Goal: Task Accomplishment & Management: Manage account settings

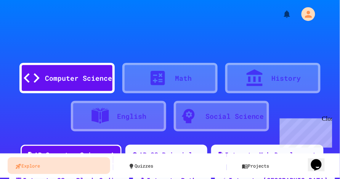
click at [326, 118] on div "Close" at bounding box center [327, 120] width 10 height 10
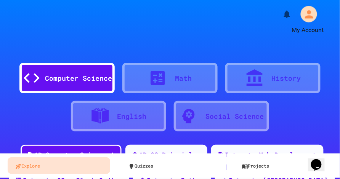
click at [304, 14] on icon "My Account" at bounding box center [308, 14] width 12 height 12
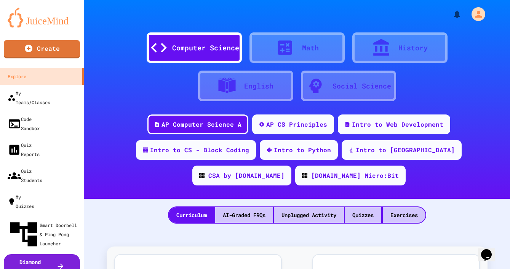
click at [40, 179] on div at bounding box center [255, 269] width 510 height 0
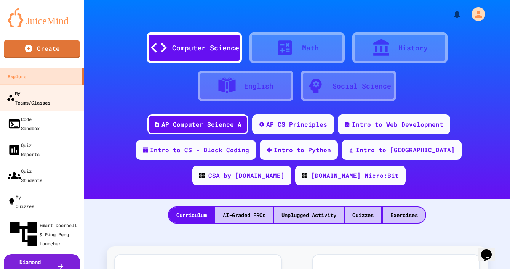
click at [40, 93] on div "My Teams/Classes" at bounding box center [28, 97] width 44 height 19
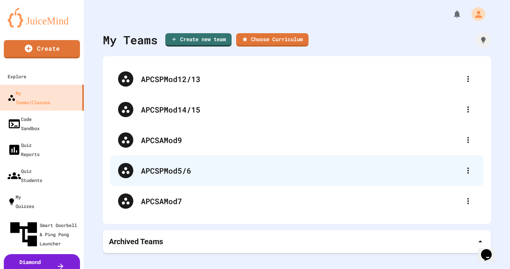
click at [175, 166] on div "APCSPMod5/6" at bounding box center [301, 170] width 320 height 11
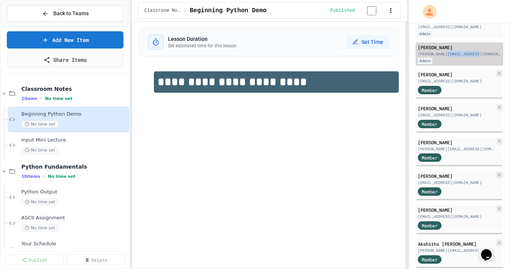
scroll to position [96, 0]
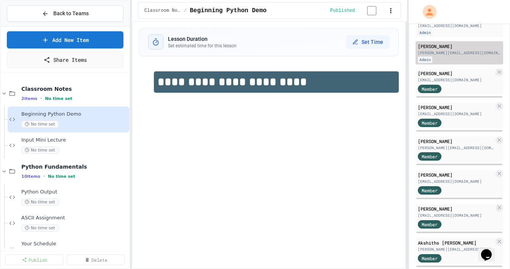
click at [339, 63] on div "Admin" at bounding box center [425, 59] width 14 height 6
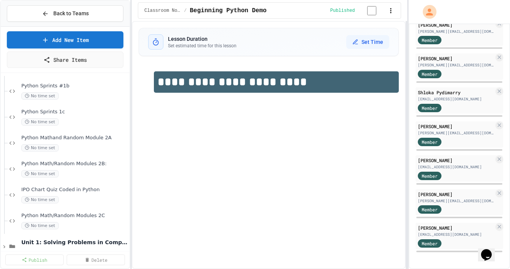
scroll to position [213, 0]
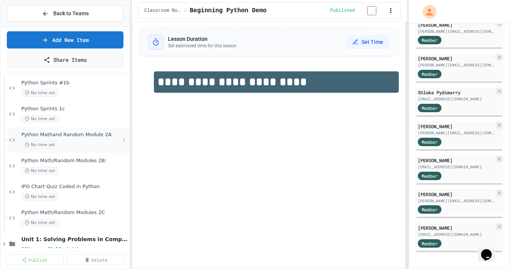
click at [77, 139] on div "Python Mathand Random Module 2A No time set" at bounding box center [70, 139] width 99 height 17
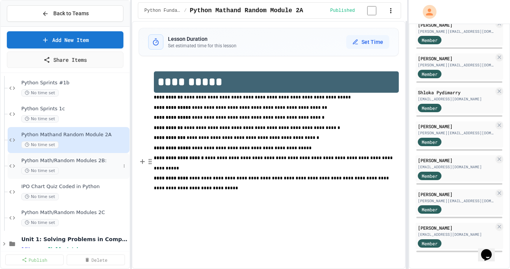
click at [79, 164] on div "Python Math/Random Modules 2B: No time set" at bounding box center [70, 165] width 99 height 17
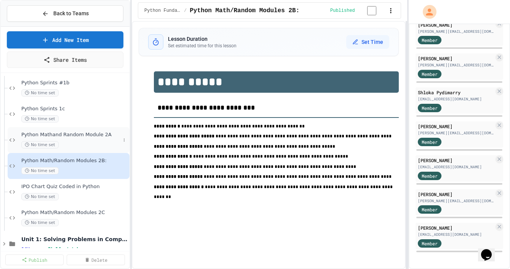
click at [72, 144] on div "No time set" at bounding box center [70, 144] width 99 height 7
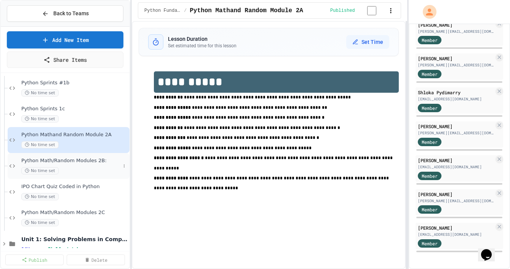
click at [75, 162] on span "Python Math/Random Modules 2B:" at bounding box center [70, 160] width 99 height 6
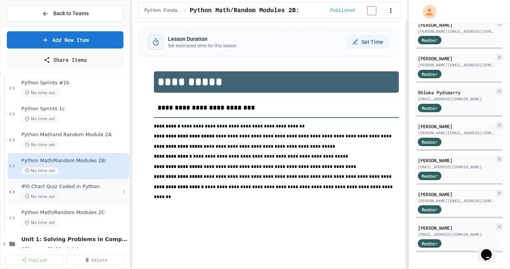
click at [78, 179] on span "IPO Chart Quiz Coded in Python" at bounding box center [70, 186] width 99 height 6
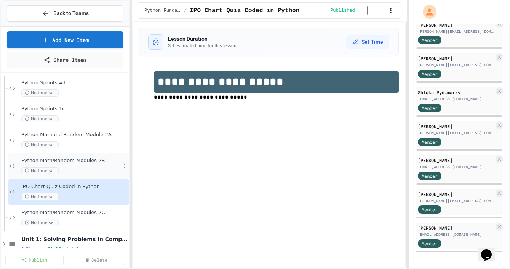
click at [95, 161] on span "Python Math/Random Modules 2B:" at bounding box center [70, 160] width 99 height 6
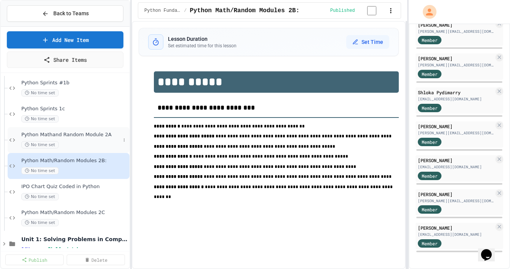
click at [90, 134] on span "Python Mathand Random Module 2A" at bounding box center [70, 134] width 99 height 6
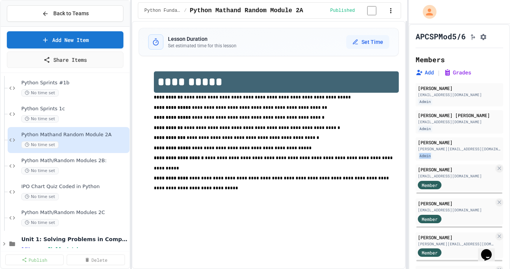
click at [339, 40] on icon "Assignment Settings" at bounding box center [484, 37] width 8 height 8
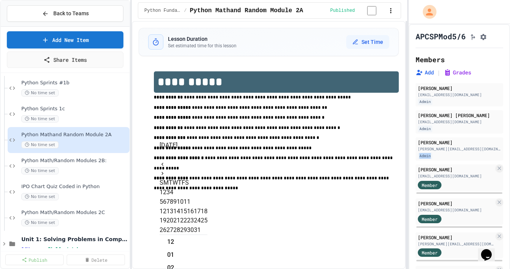
scroll to position [16, 0]
click at [166, 179] on button "2" at bounding box center [164, 191] width 3 height 9
click at [163, 179] on button "1" at bounding box center [161, 191] width 3 height 9
type input "**********"
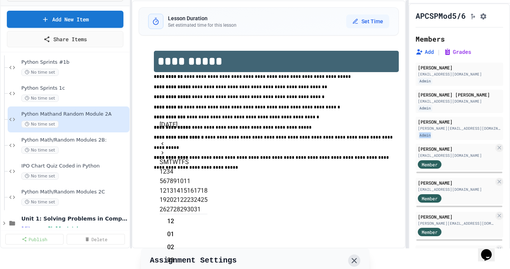
click at [339, 179] on icon at bounding box center [354, 260] width 5 height 5
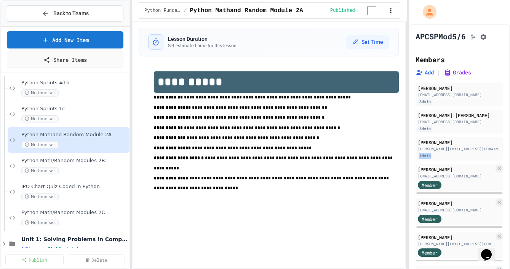
scroll to position [0, 0]
click at [62, 167] on div "No time set" at bounding box center [70, 170] width 99 height 7
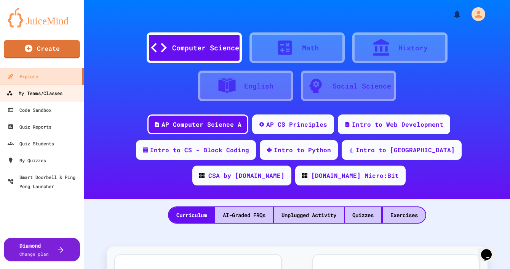
click at [49, 92] on div "My Teams/Classes" at bounding box center [34, 93] width 56 height 10
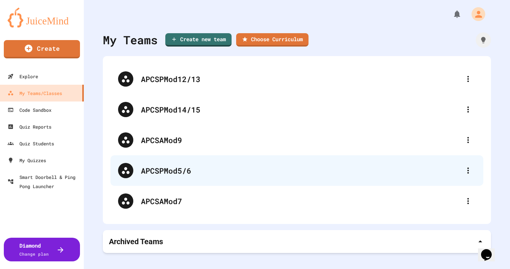
click at [197, 173] on div "APCSPMod5/6" at bounding box center [301, 170] width 320 height 11
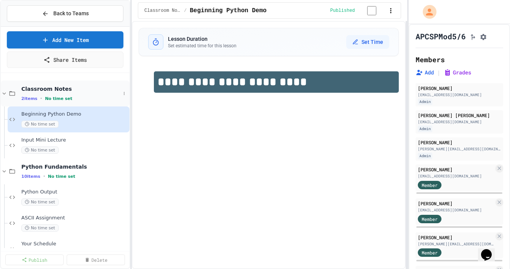
click at [4, 94] on icon at bounding box center [4, 93] width 3 height 2
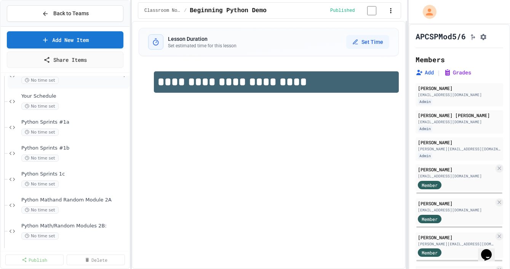
scroll to position [99, 0]
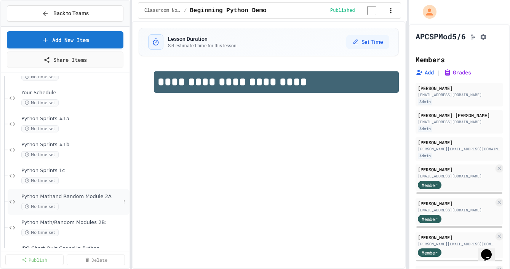
click at [75, 200] on div "Python Mathand Random Module 2A No time set" at bounding box center [70, 201] width 99 height 17
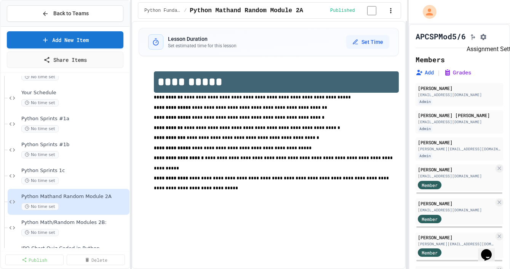
click at [487, 36] on icon "Assignment Settings" at bounding box center [484, 37] width 8 height 8
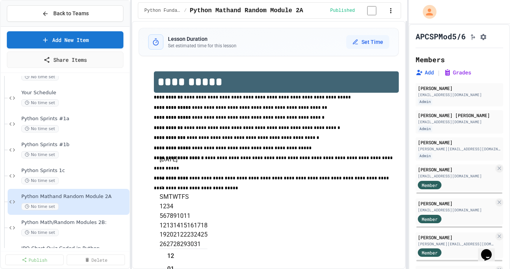
scroll to position [16, 0]
click at [170, 202] on button "3" at bounding box center [167, 206] width 3 height 9
type input "**********"
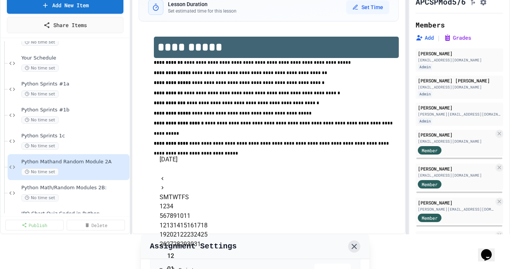
click at [357, 242] on icon at bounding box center [354, 246] width 9 height 9
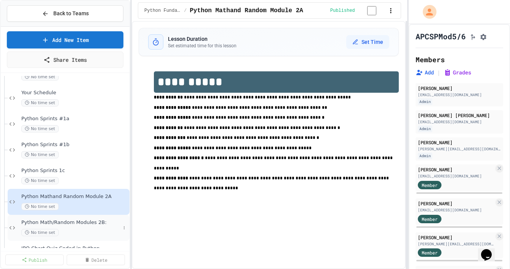
click at [69, 229] on div "No time set" at bounding box center [70, 232] width 99 height 7
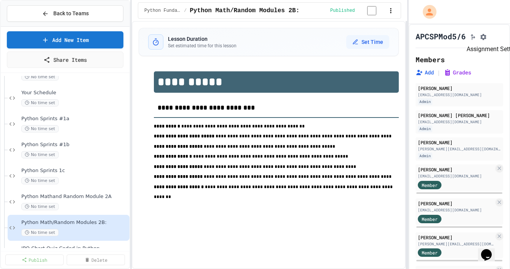
click at [487, 37] on icon "Assignment Settings" at bounding box center [483, 37] width 6 height 6
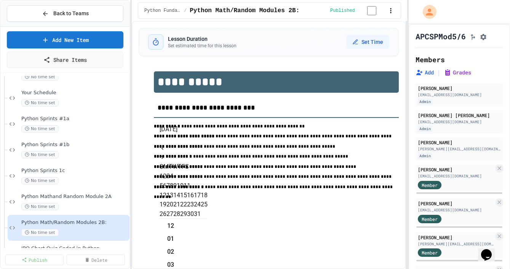
scroll to position [16, 0]
click at [166, 182] on button "6" at bounding box center [164, 185] width 3 height 9
type input "**********"
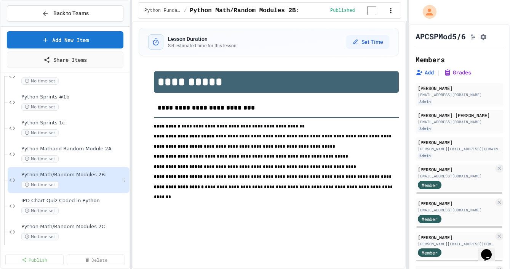
scroll to position [149, 0]
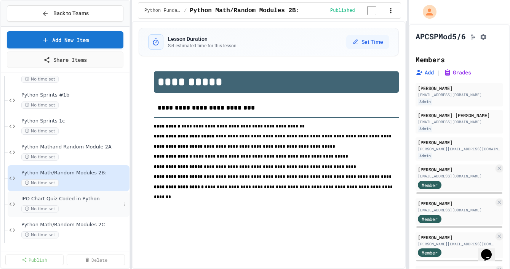
click at [83, 204] on div "IPO Chart Quiz Coded in Python No time set" at bounding box center [70, 203] width 99 height 17
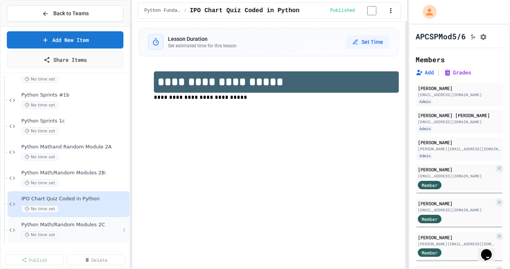
click at [96, 229] on div "Python Math/Random Modules 2C No time set" at bounding box center [70, 229] width 99 height 17
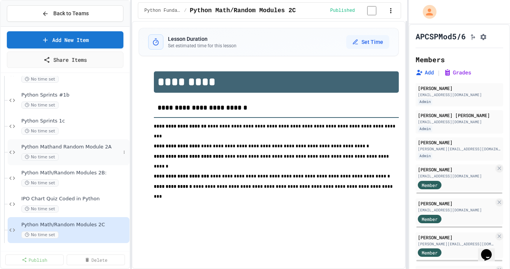
click at [93, 151] on div "Python Mathand Random Module 2A No time set" at bounding box center [70, 152] width 99 height 17
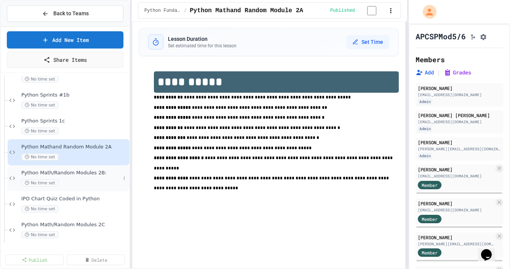
click at [79, 181] on div "No time set" at bounding box center [70, 182] width 99 height 7
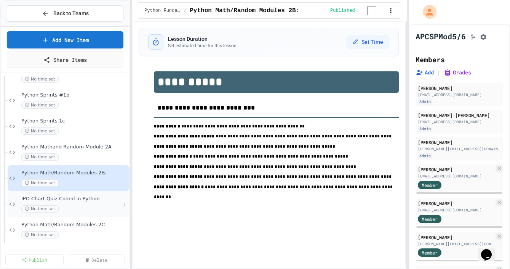
click at [78, 200] on span "IPO Chart Quiz Coded in Python" at bounding box center [70, 198] width 99 height 6
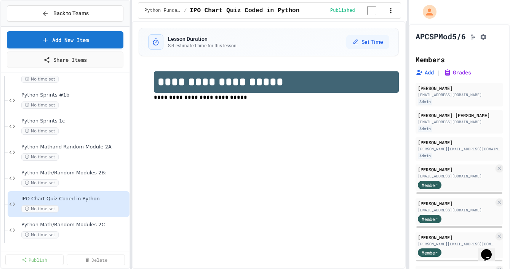
click at [211, 100] on span "**********" at bounding box center [200, 96] width 93 height 5
drag, startPoint x: 248, startPoint y: 99, endPoint x: 156, endPoint y: 102, distance: 91.9
click at [156, 102] on p "**********" at bounding box center [276, 98] width 245 height 10
click at [487, 34] on button "Assignment Settings" at bounding box center [484, 36] width 8 height 9
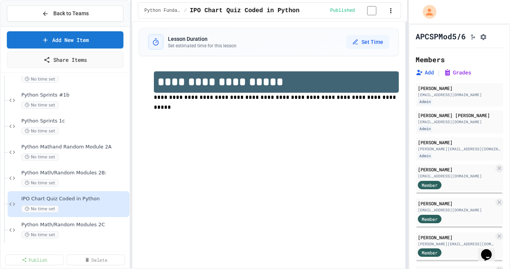
type input "**********"
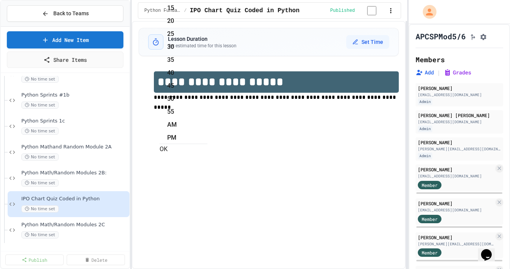
click at [168, 144] on button "OK" at bounding box center [164, 148] width 8 height 9
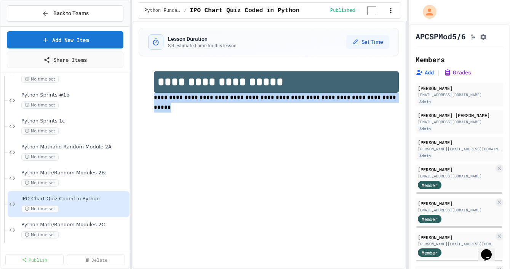
drag, startPoint x: 361, startPoint y: 102, endPoint x: 156, endPoint y: 98, distance: 205.4
click at [156, 98] on p "**********" at bounding box center [276, 103] width 245 height 20
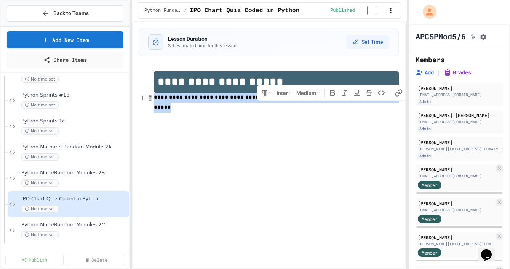
copy span "**********"
